Goal: Transaction & Acquisition: Purchase product/service

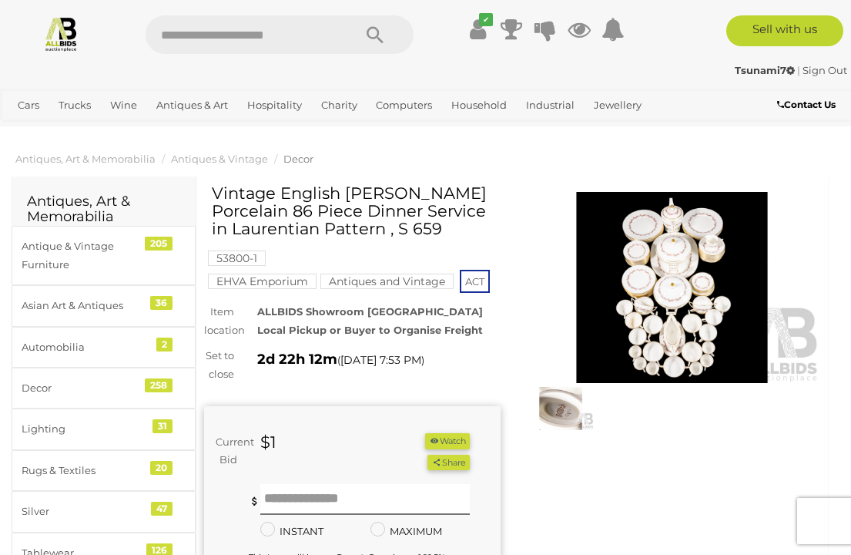
scroll to position [2, 0]
click at [573, 414] on img at bounding box center [561, 408] width 66 height 43
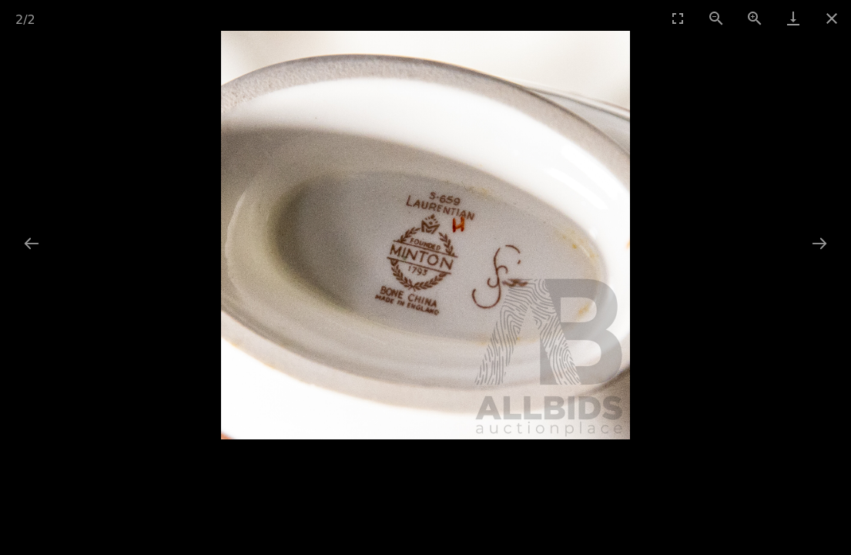
click at [29, 242] on button "Previous slide" at bounding box center [31, 243] width 32 height 30
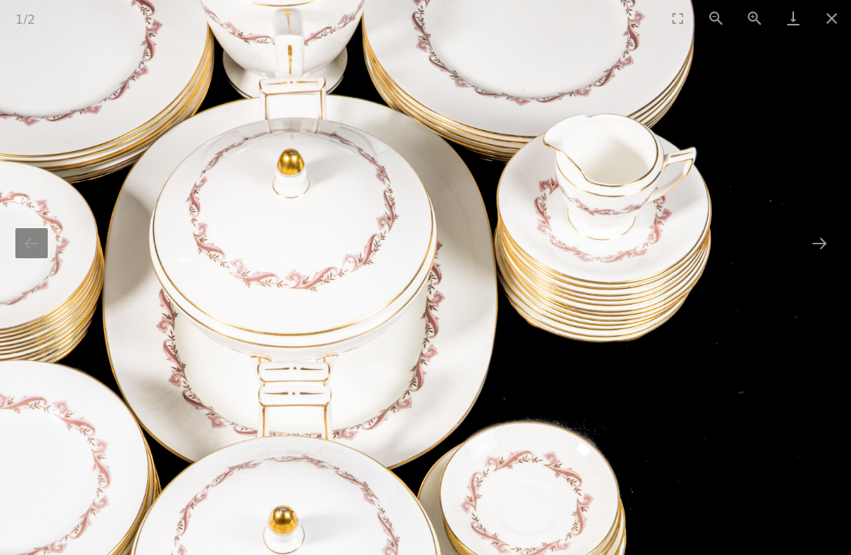
click at [824, 22] on button "Close gallery" at bounding box center [832, 18] width 39 height 36
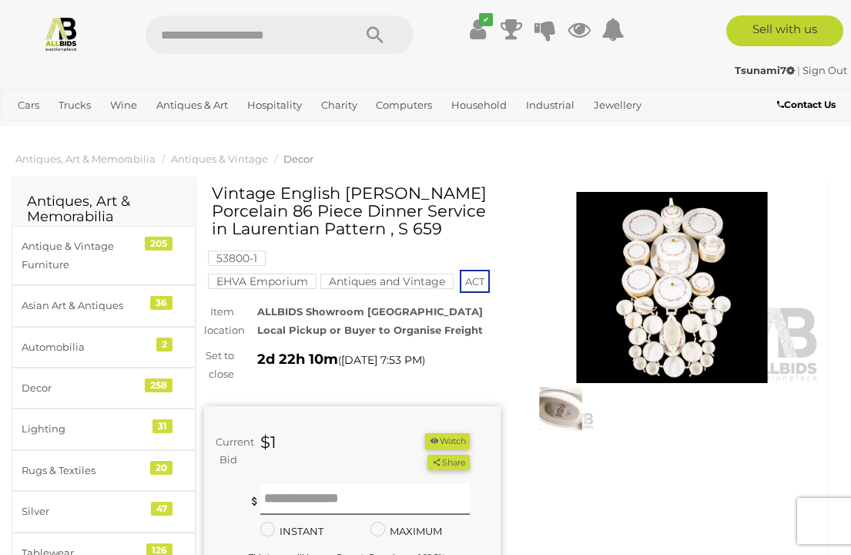
click at [457, 435] on button "Watch" at bounding box center [447, 441] width 45 height 16
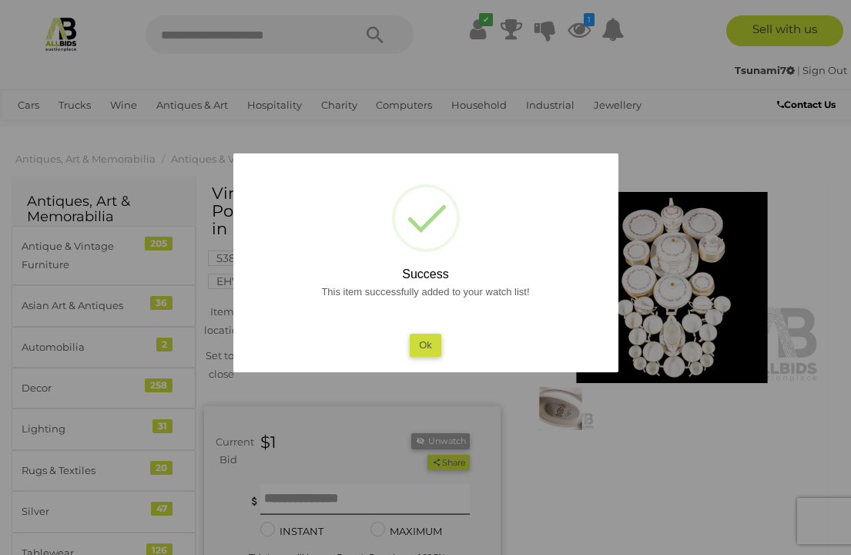
click at [431, 341] on button "Ok" at bounding box center [426, 345] width 32 height 22
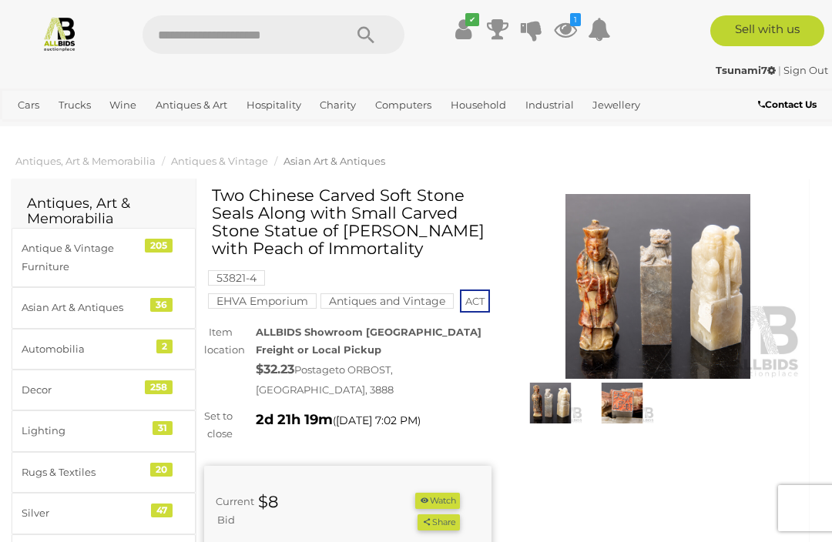
click at [639, 383] on img at bounding box center [622, 404] width 64 height 42
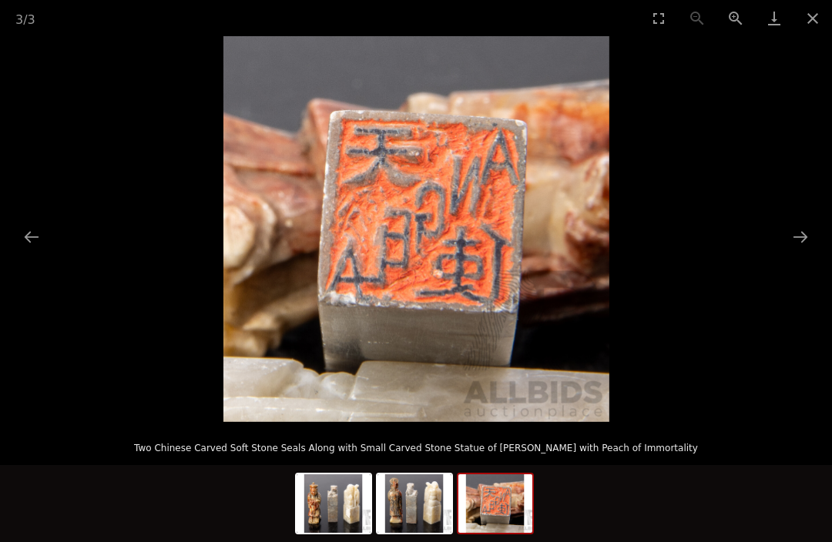
click at [514, 497] on img at bounding box center [495, 504] width 74 height 59
click at [438, 511] on img at bounding box center [415, 504] width 74 height 59
click at [525, 504] on img at bounding box center [495, 504] width 74 height 59
click at [822, 15] on button "Close gallery" at bounding box center [813, 18] width 39 height 36
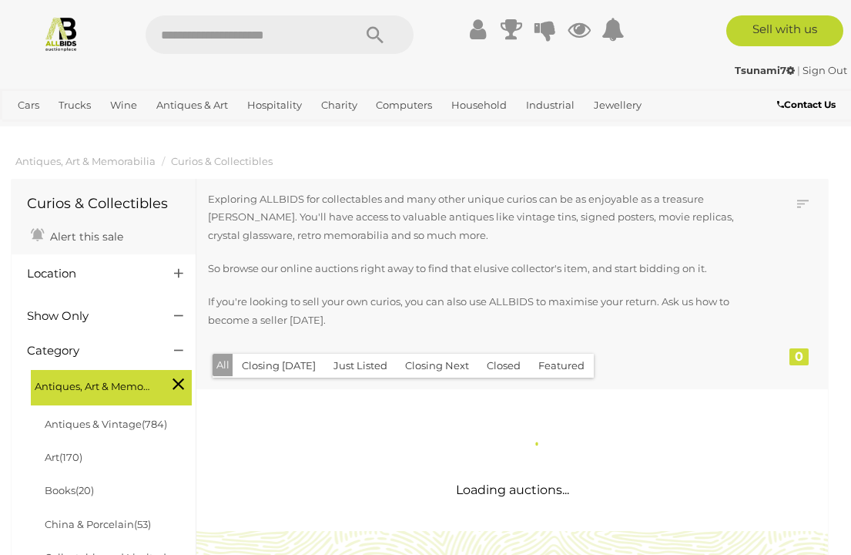
scroll to position [2, 0]
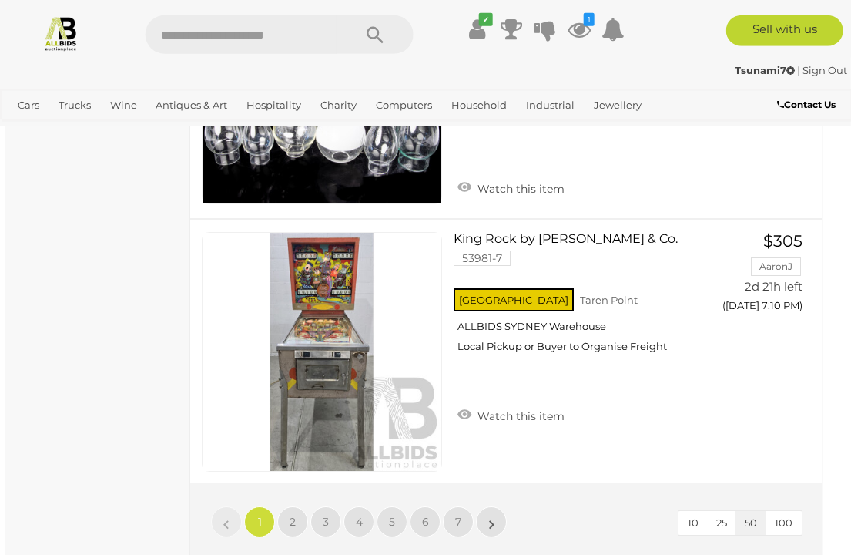
scroll to position [13341, 7]
click at [291, 515] on span "2" at bounding box center [292, 522] width 6 height 14
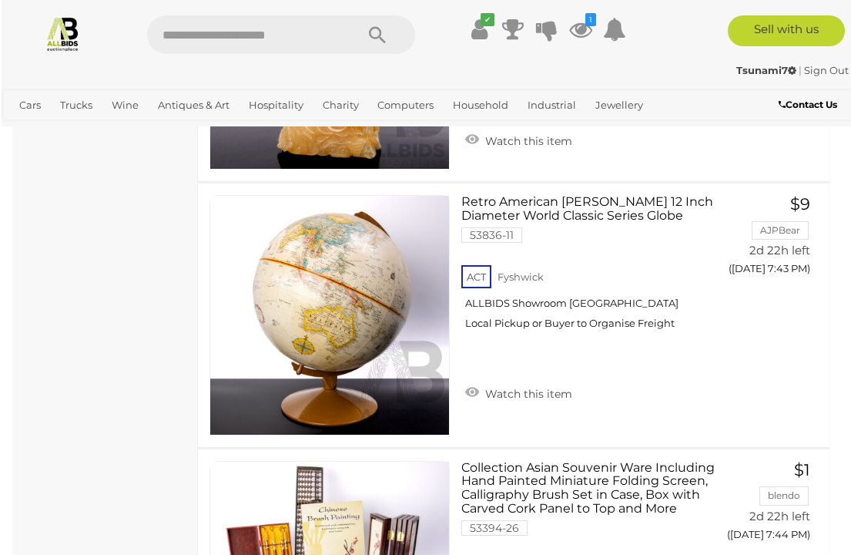
scroll to position [11142, 0]
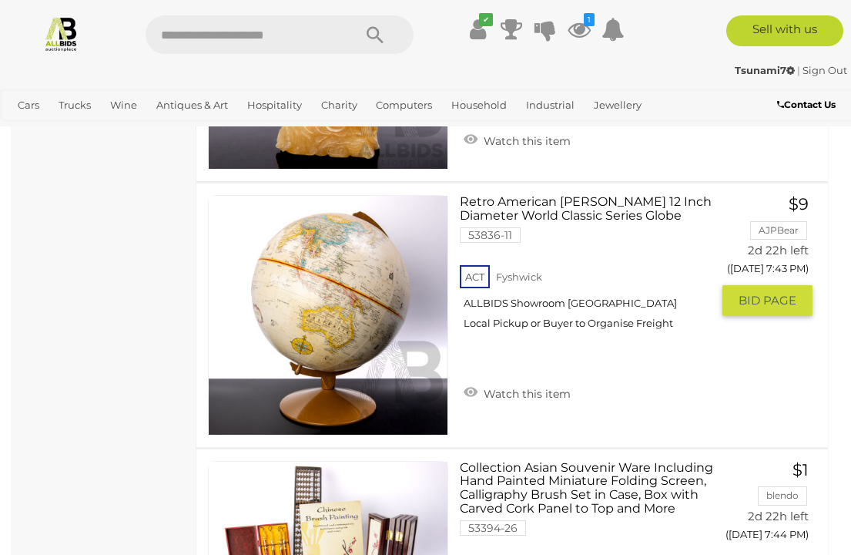
click at [767, 296] on span "BID PAGE" at bounding box center [768, 300] width 58 height 15
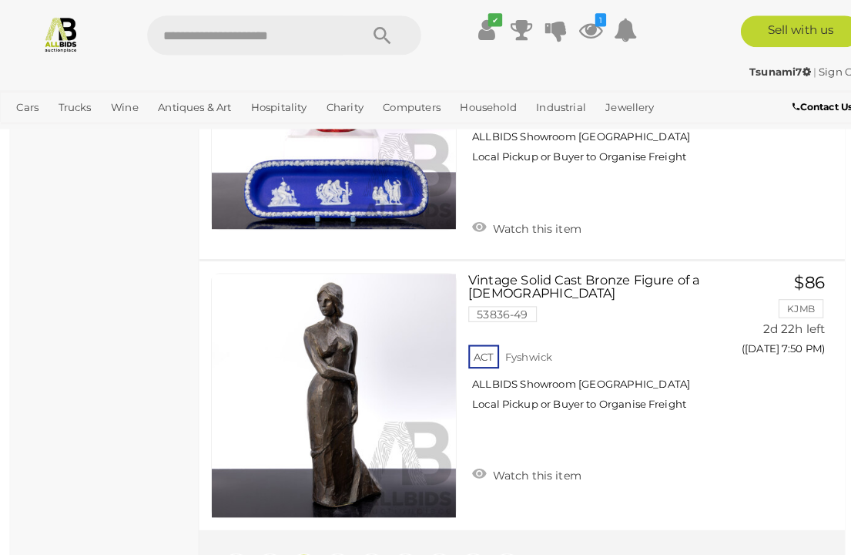
scroll to position [13215, 0]
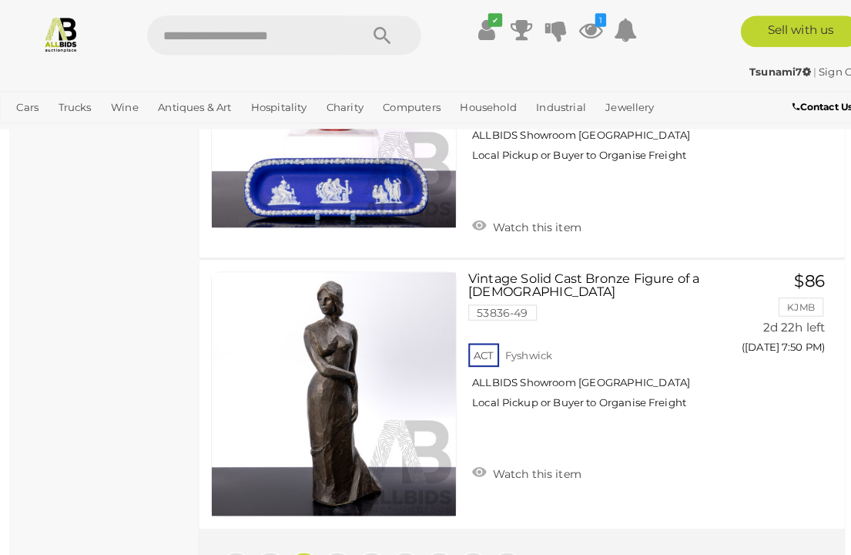
click at [333, 549] on span "3" at bounding box center [332, 556] width 6 height 14
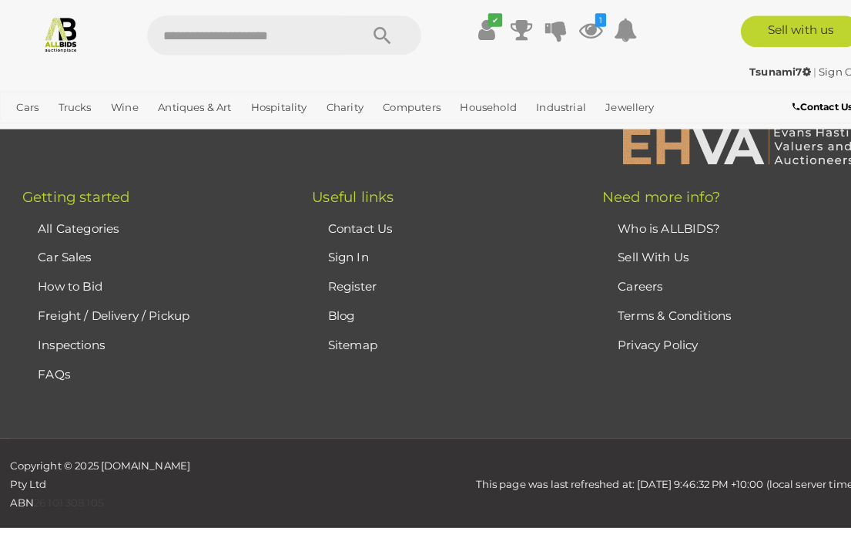
scroll to position [257, 0]
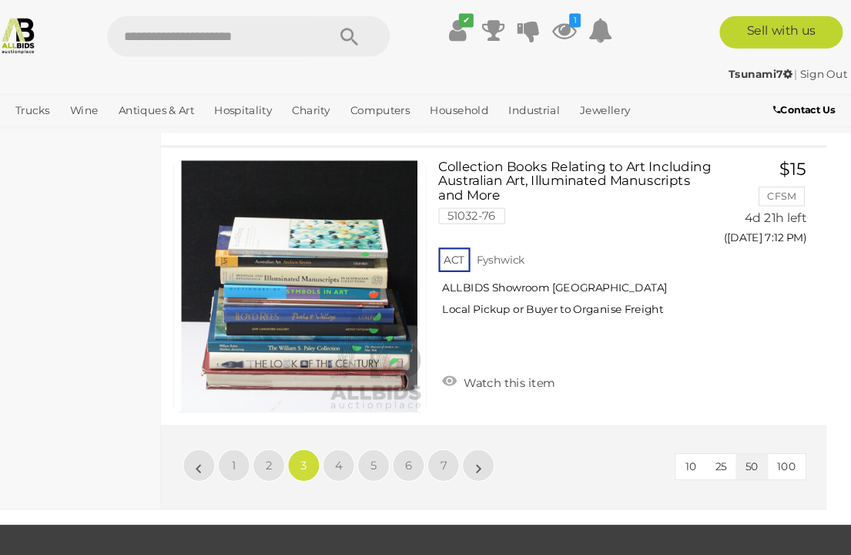
scroll to position [13273, 0]
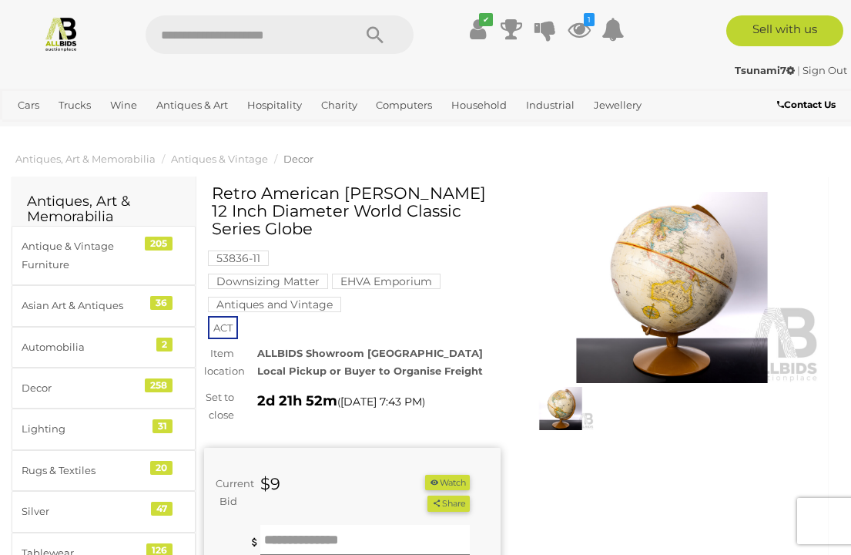
scroll to position [2, 0]
click at [703, 339] on img at bounding box center [672, 287] width 297 height 191
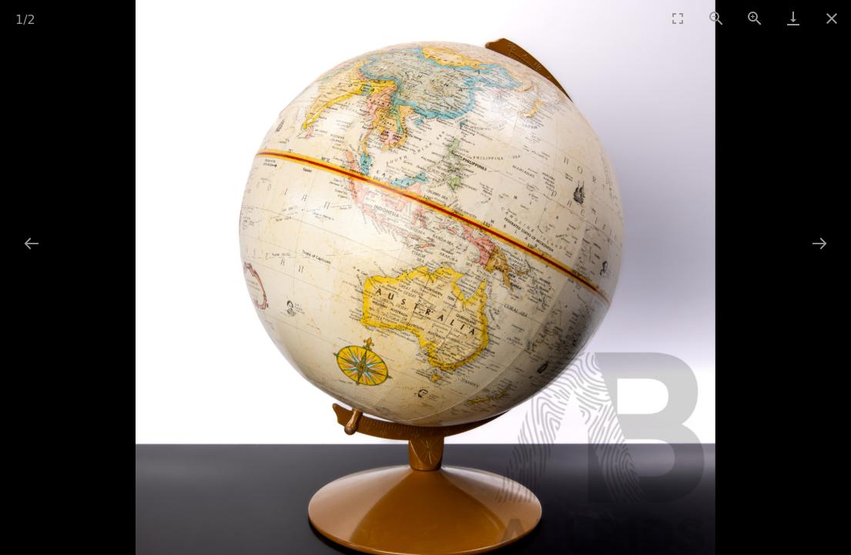
click at [831, 255] on button "Next slide" at bounding box center [820, 243] width 32 height 30
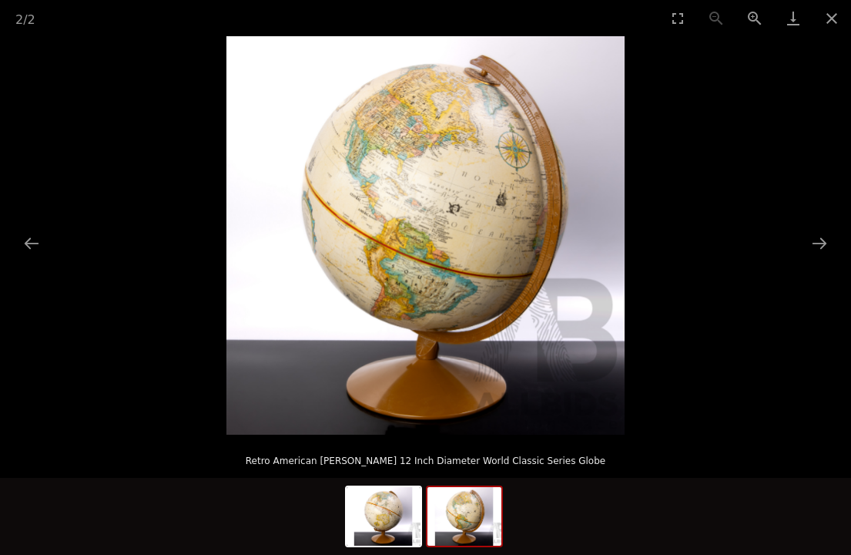
click at [831, 11] on button "Close gallery" at bounding box center [832, 18] width 39 height 36
